Goal: Task Accomplishment & Management: Manage account settings

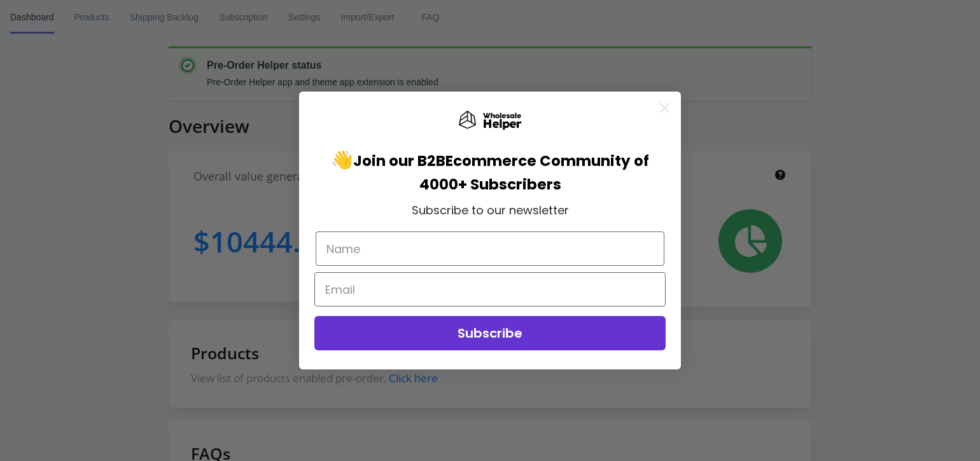
click at [661, 108] on icon "Close dialog" at bounding box center [664, 107] width 9 height 9
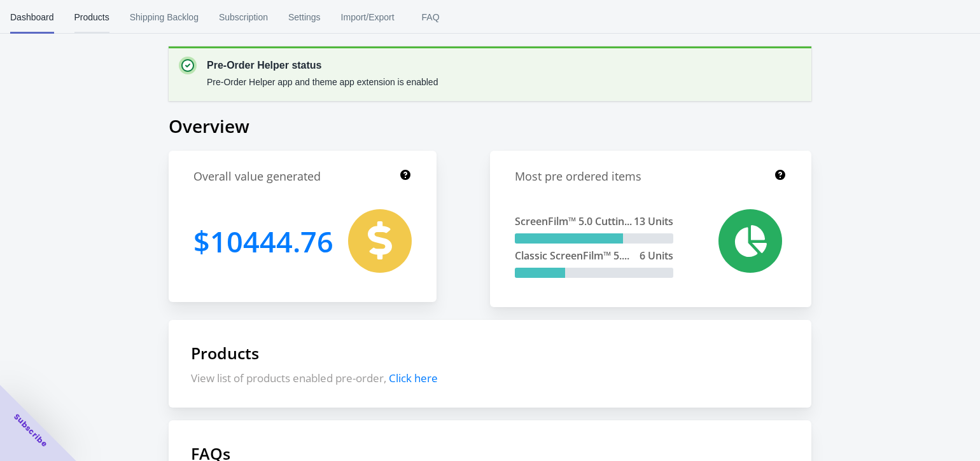
click at [98, 20] on span "Products" at bounding box center [91, 17] width 35 height 33
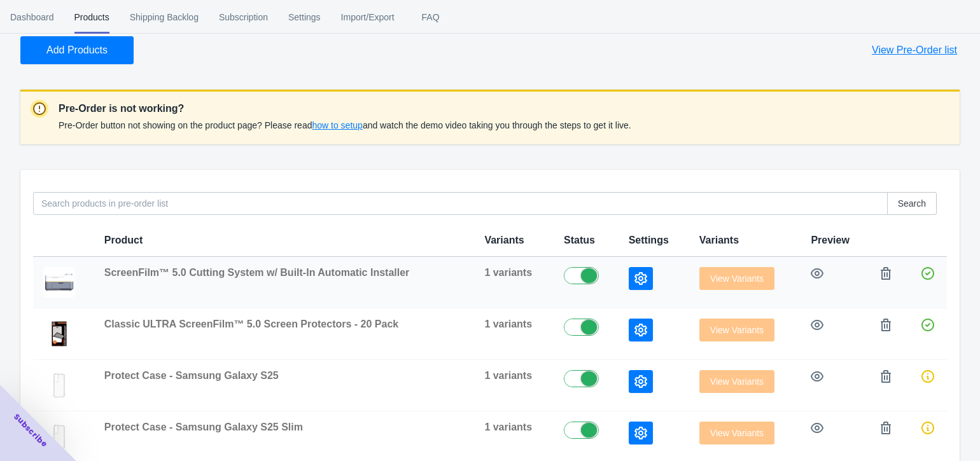
scroll to position [71, 0]
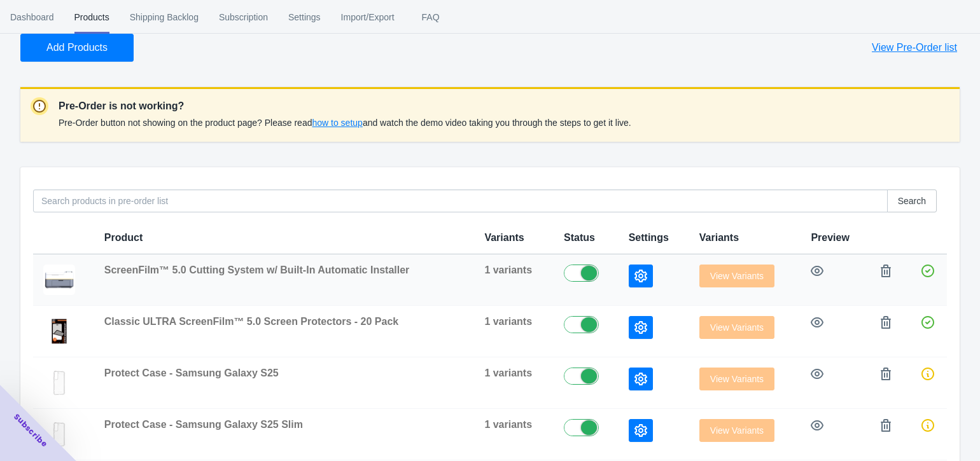
click at [636, 280] on icon "button" at bounding box center [640, 276] width 13 height 13
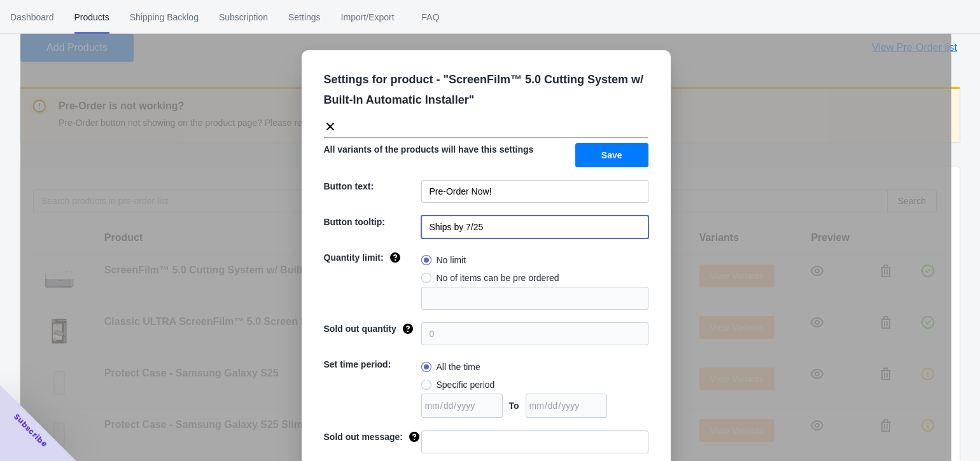
drag, startPoint x: 492, startPoint y: 231, endPoint x: 462, endPoint y: 226, distance: 30.3
click at [462, 226] on input "Ships by 7/25" at bounding box center [534, 227] width 227 height 23
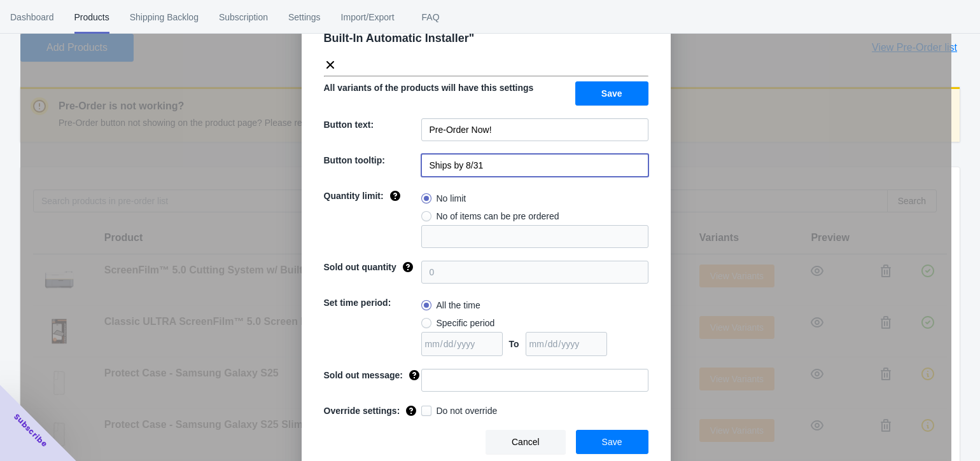
scroll to position [62, 0]
type input "Ships by 8/31"
click at [609, 442] on span "Save" at bounding box center [612, 442] width 20 height 10
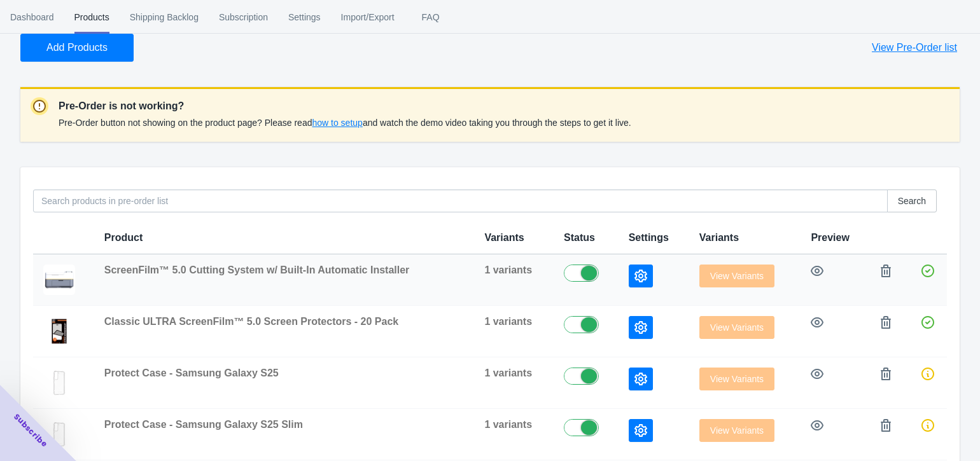
click at [641, 272] on icon "button" at bounding box center [640, 276] width 13 height 13
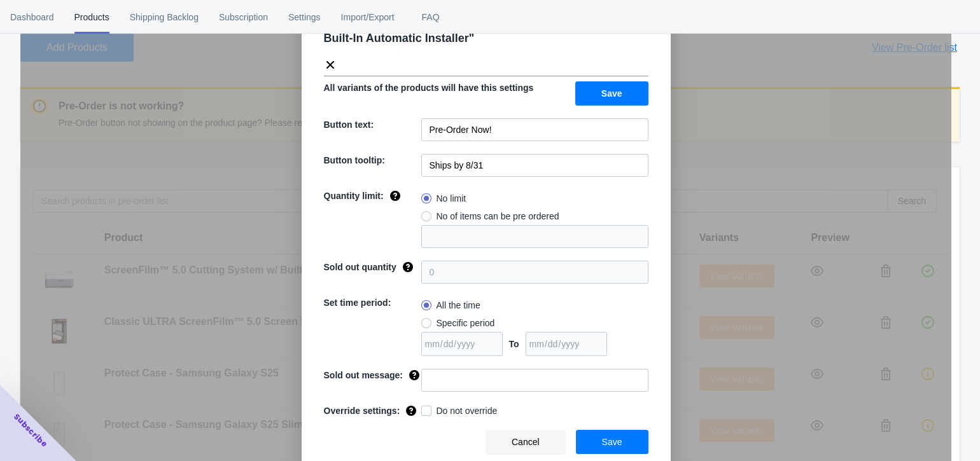
click at [616, 94] on span "Save" at bounding box center [611, 93] width 21 height 10
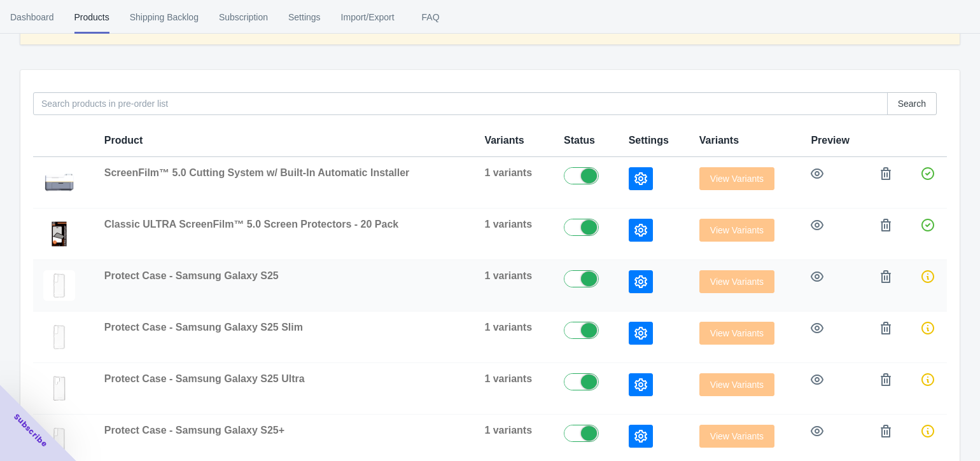
scroll to position [171, 0]
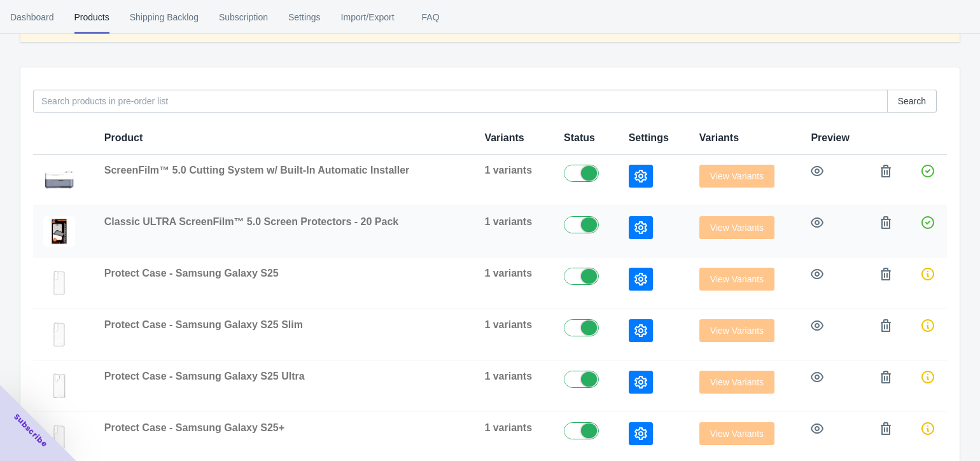
click at [635, 231] on icon "button" at bounding box center [640, 227] width 13 height 13
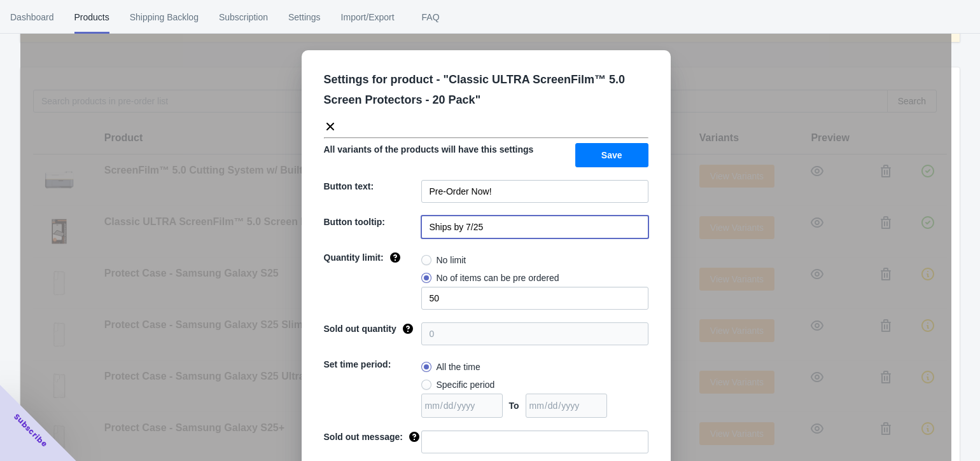
click at [486, 227] on input "Ships by 7/25" at bounding box center [534, 227] width 227 height 23
paste input "8/31"
type input "Ships by 8/31"
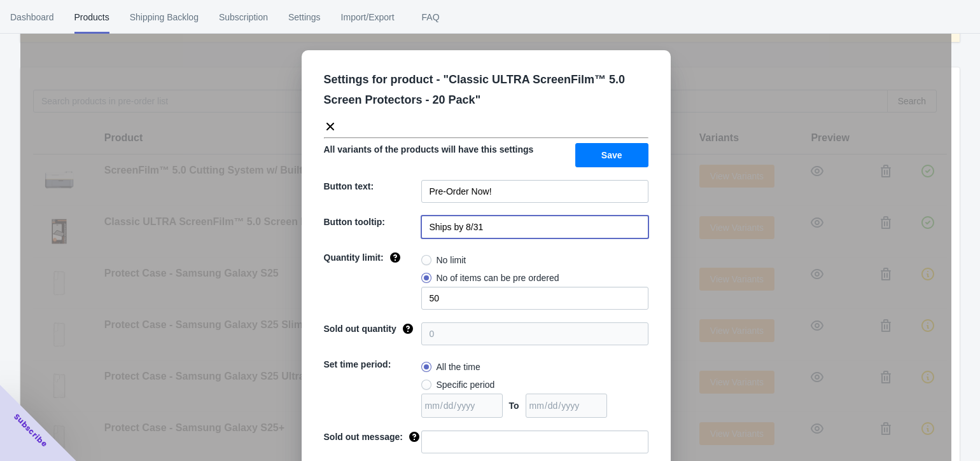
click at [608, 154] on span "Save" at bounding box center [611, 155] width 21 height 10
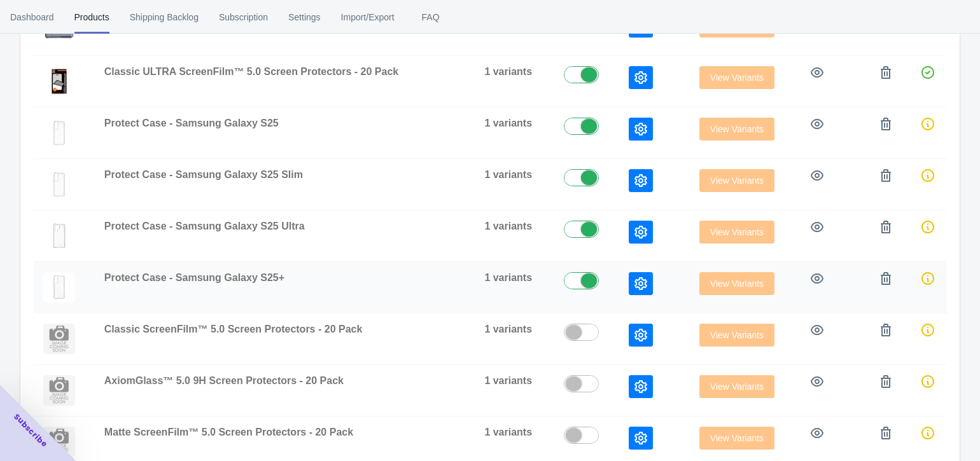
scroll to position [301, 0]
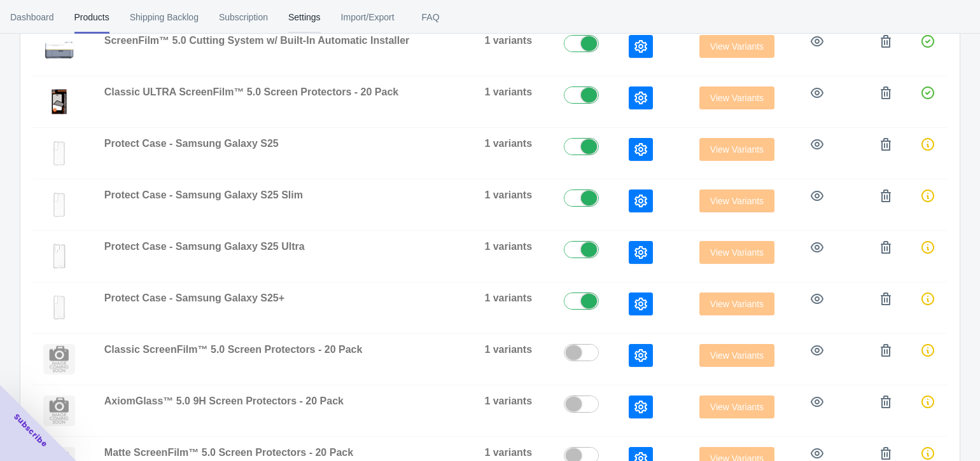
click at [309, 18] on span "Settings" at bounding box center [304, 17] width 32 height 33
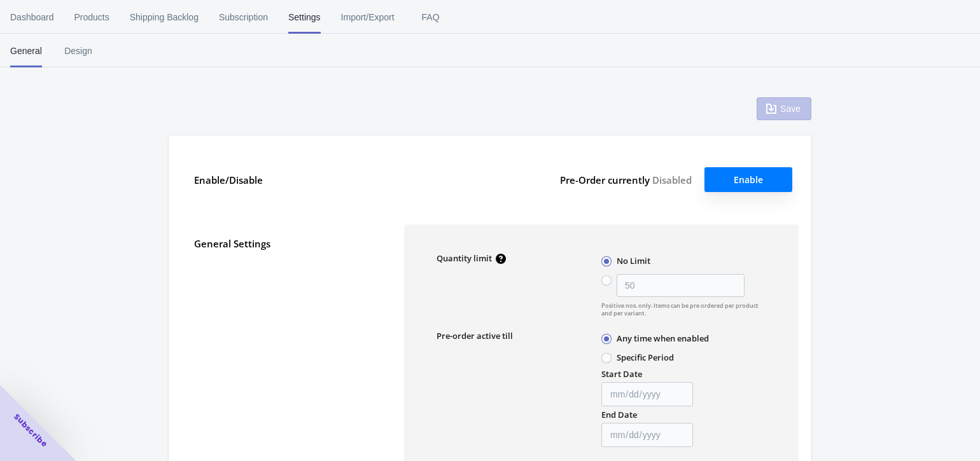
type input "50"
type textarea "Inventory level is <qty>. Some of the items will be pre-ordered."
type textarea "Only <qty> items left in stock."
type textarea "A maximum of <qty> products can be pre ordered."
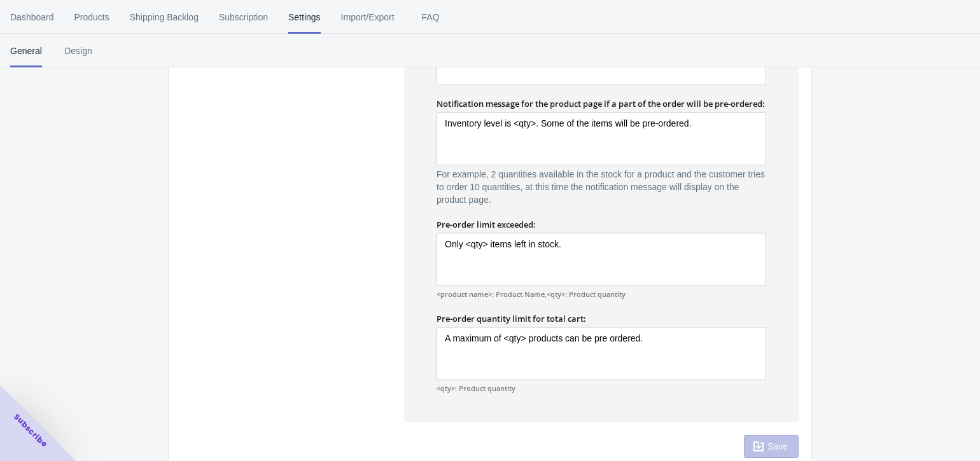
scroll to position [807, 0]
